Goal: Find contact information: Obtain details needed to contact an individual or organization

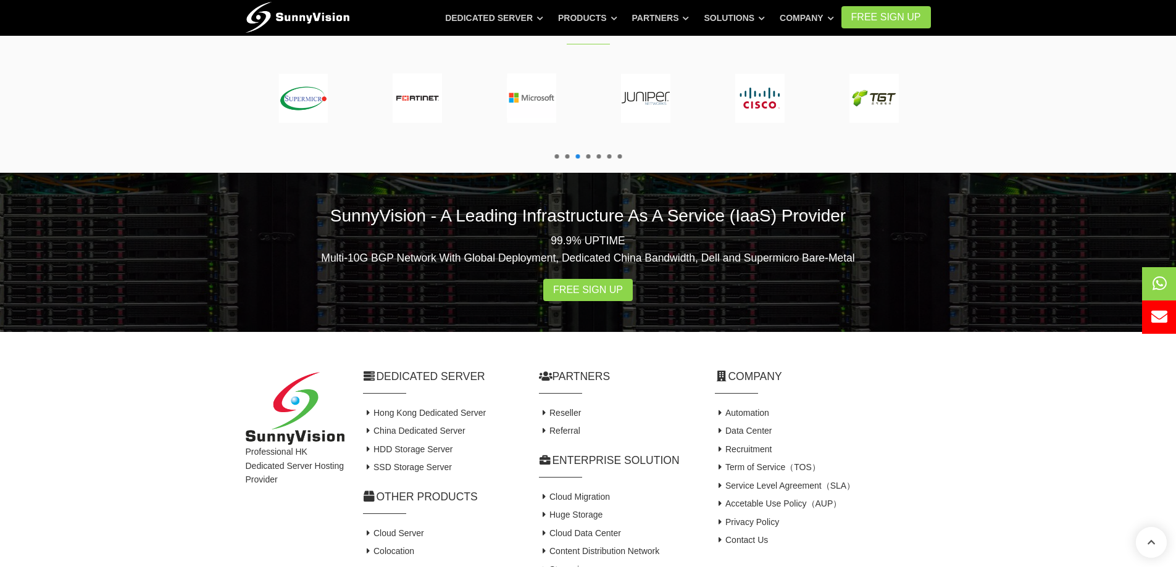
scroll to position [2326, 0]
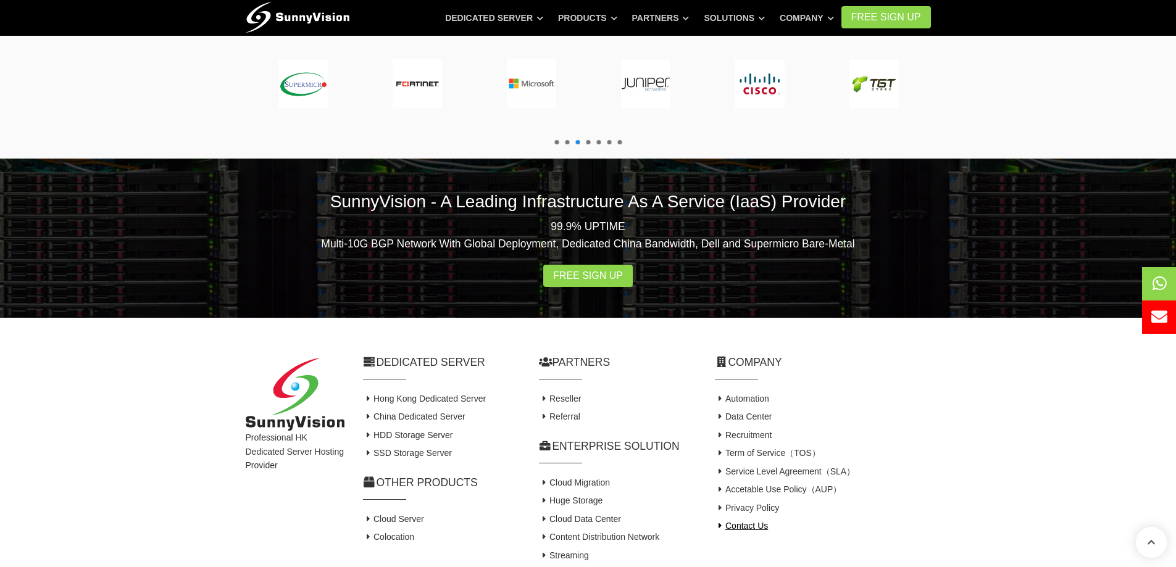
click at [752, 521] on link "Contact Us" at bounding box center [742, 526] width 54 height 10
